Goal: Find specific page/section: Find specific page/section

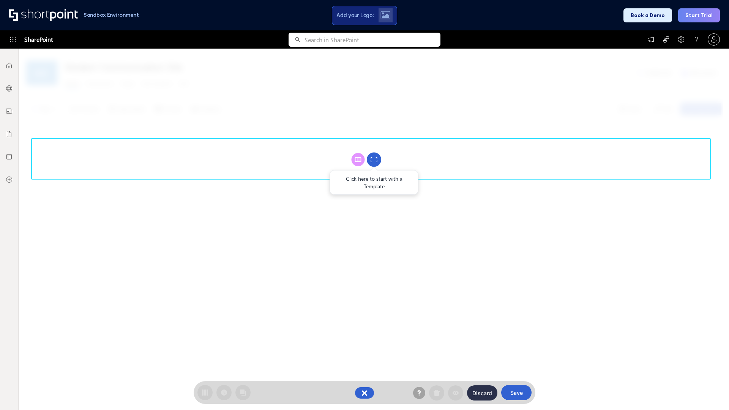
click at [374, 159] on circle at bounding box center [374, 160] width 14 height 14
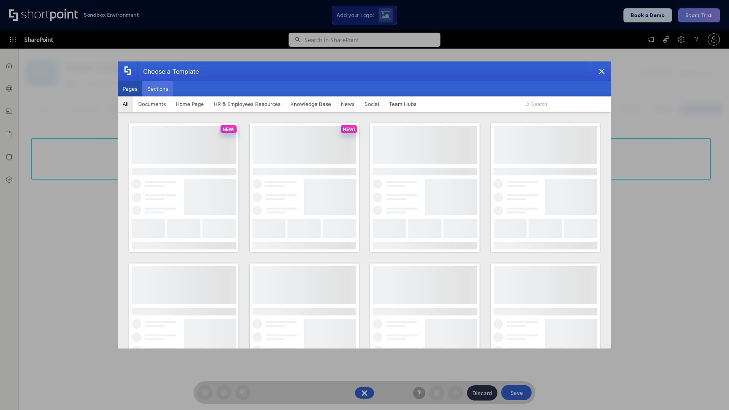
click at [157, 89] on button "Sections" at bounding box center [157, 88] width 31 height 15
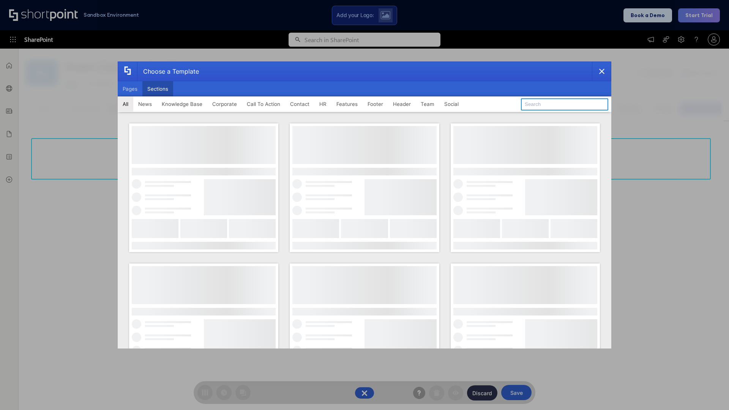
type input "News Kit 1"
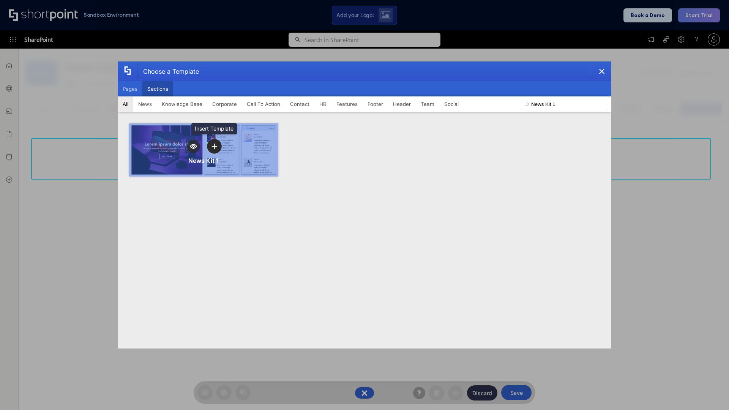
click at [214, 146] on icon "template selector" at bounding box center [213, 145] width 5 height 5
